Goal: Find specific page/section: Find specific page/section

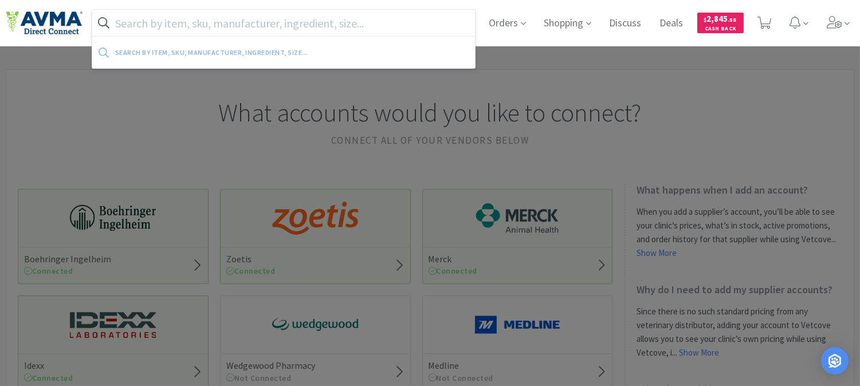
click at [310, 21] on input "text" at bounding box center [283, 23] width 383 height 26
paste input "OPX4250"
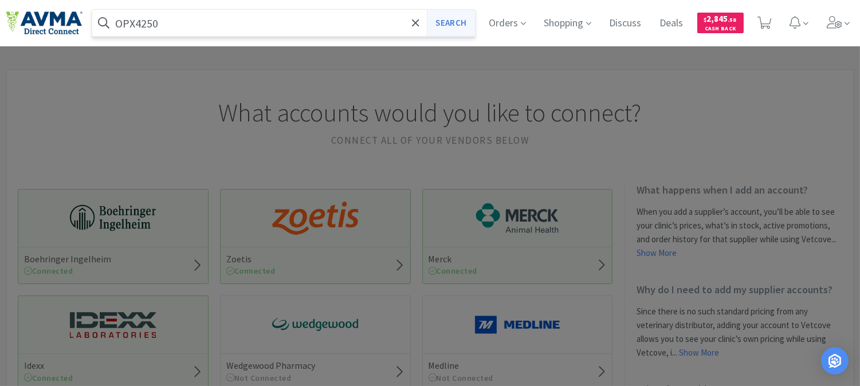
type input "OPX4250"
click at [437, 16] on button "Search" at bounding box center [451, 23] width 48 height 26
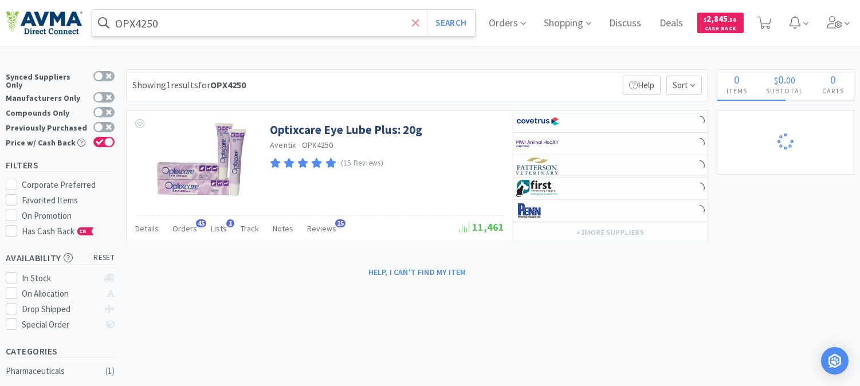
select select "4"
select select "1"
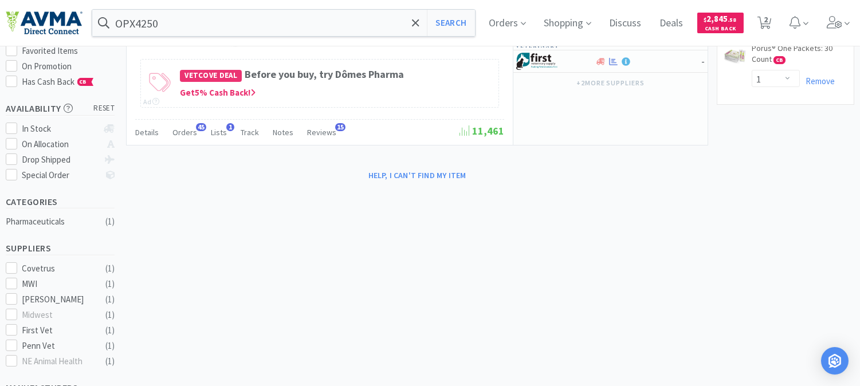
scroll to position [127, 0]
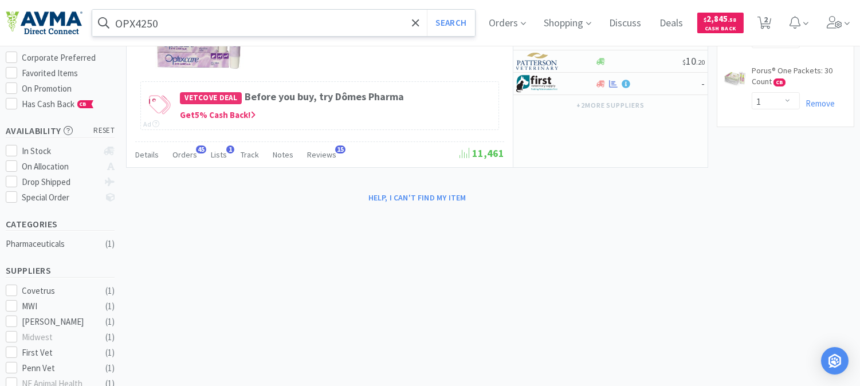
click at [262, 23] on input "OPX4250" at bounding box center [283, 23] width 383 height 26
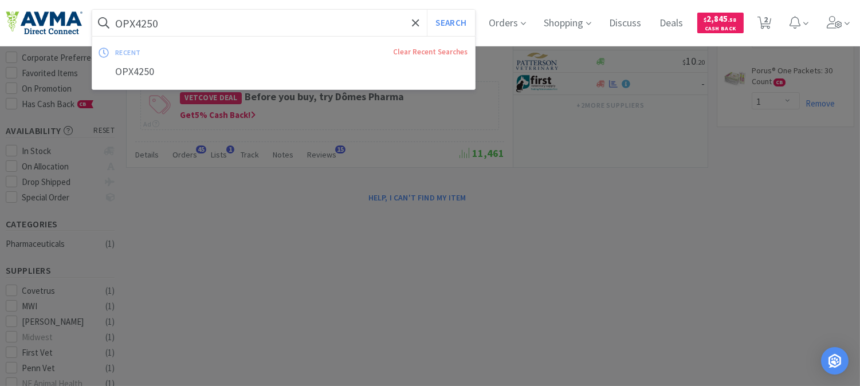
paste input "016217"
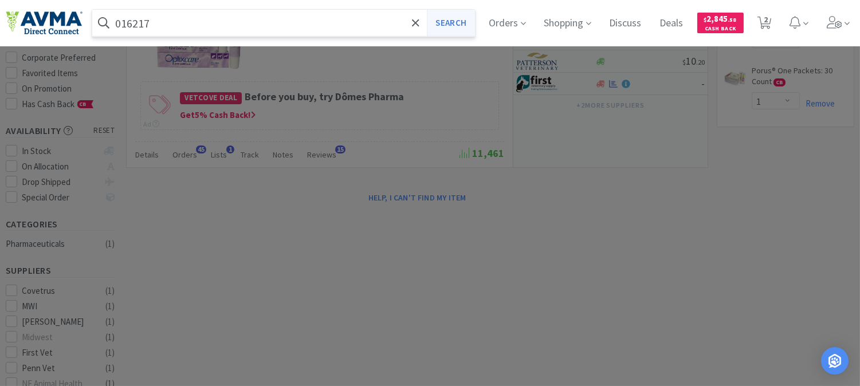
click at [443, 21] on button "Search" at bounding box center [451, 23] width 48 height 26
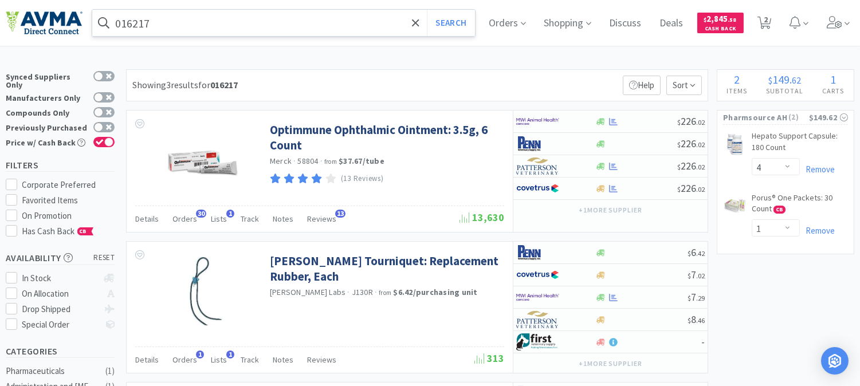
click at [208, 25] on input "016217" at bounding box center [283, 23] width 383 height 26
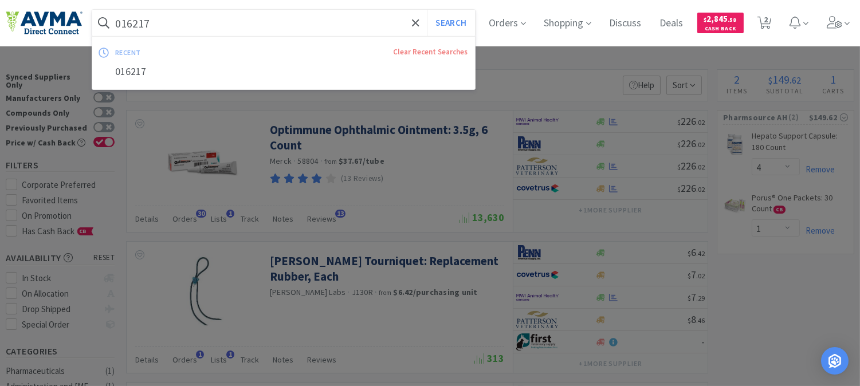
paste input "45682"
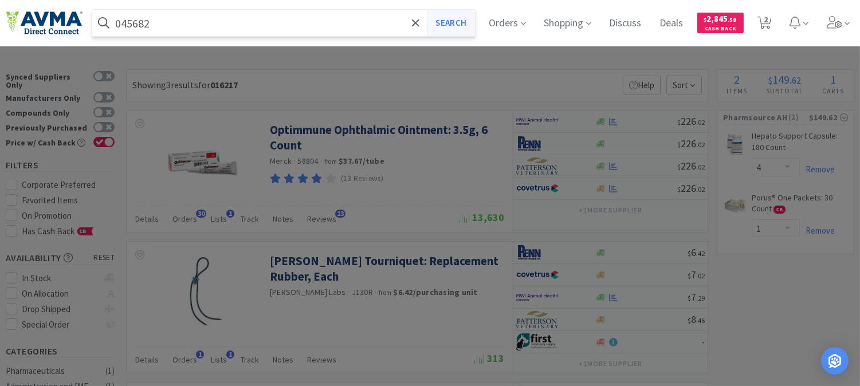
type input "045682"
click at [450, 21] on button "Search" at bounding box center [451, 23] width 48 height 26
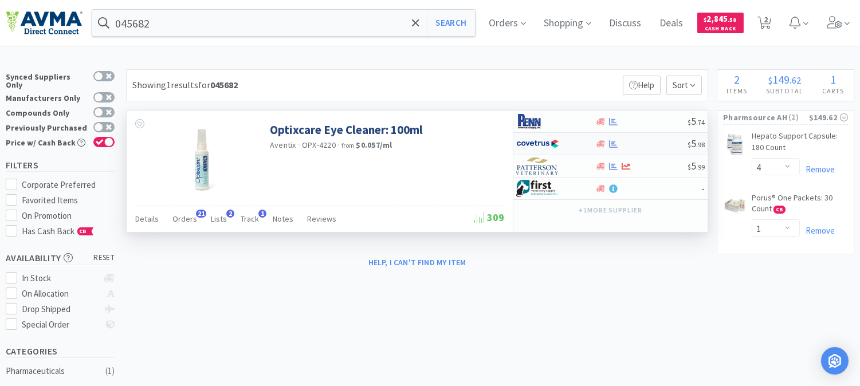
click at [541, 148] on img at bounding box center [537, 143] width 43 height 17
select select "1"
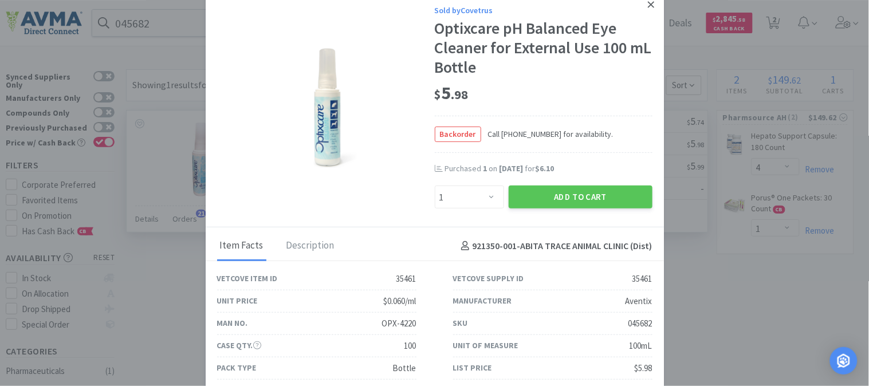
click at [648, 2] on icon at bounding box center [651, 4] width 6 height 10
